Goal: Information Seeking & Learning: Learn about a topic

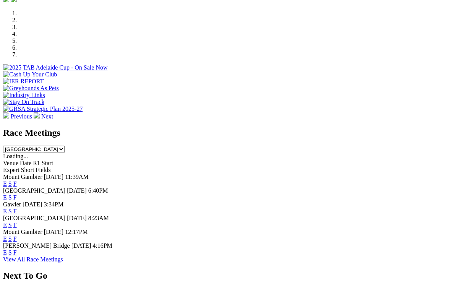
scroll to position [232, 0]
click at [17, 222] on link "F" at bounding box center [14, 225] width 3 height 6
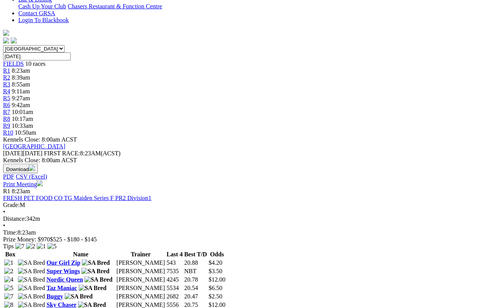
scroll to position [200, 0]
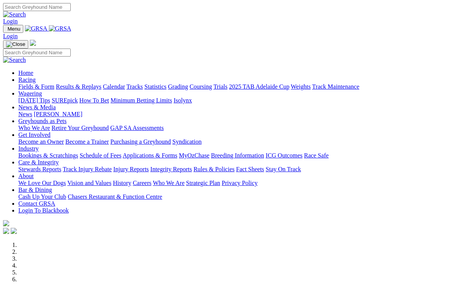
scroll to position [232, 0]
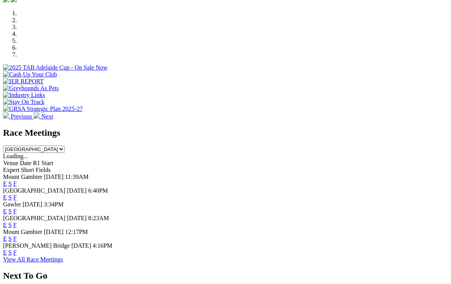
click at [12, 222] on link "S" at bounding box center [9, 225] width 3 height 6
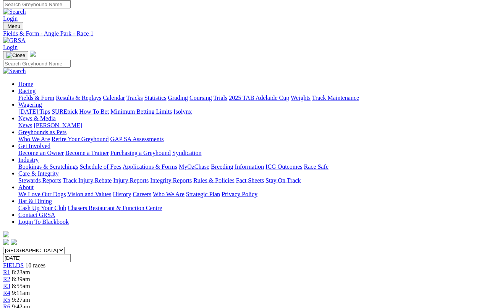
scroll to position [2, 0]
click at [10, 283] on span "R3" at bounding box center [6, 286] width 7 height 6
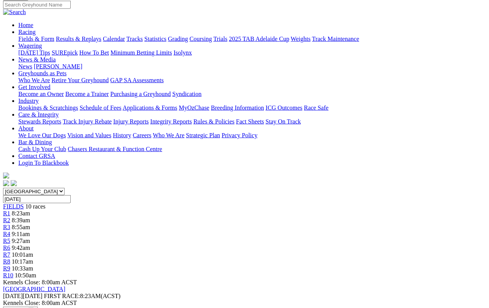
scroll to position [67, 0]
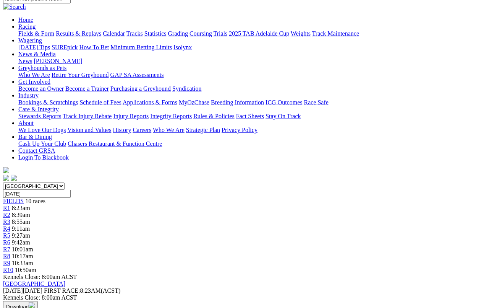
click at [30, 225] on span "9:11am" at bounding box center [21, 228] width 18 height 6
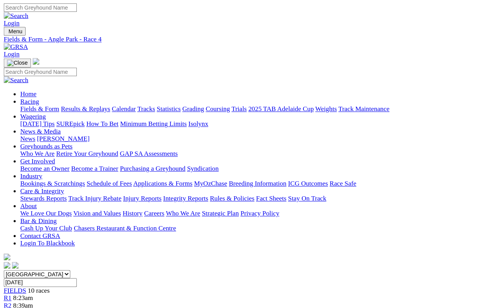
scroll to position [3, 0]
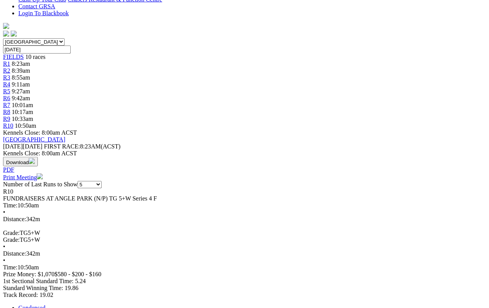
scroll to position [211, 0]
